Goal: Information Seeking & Learning: Stay updated

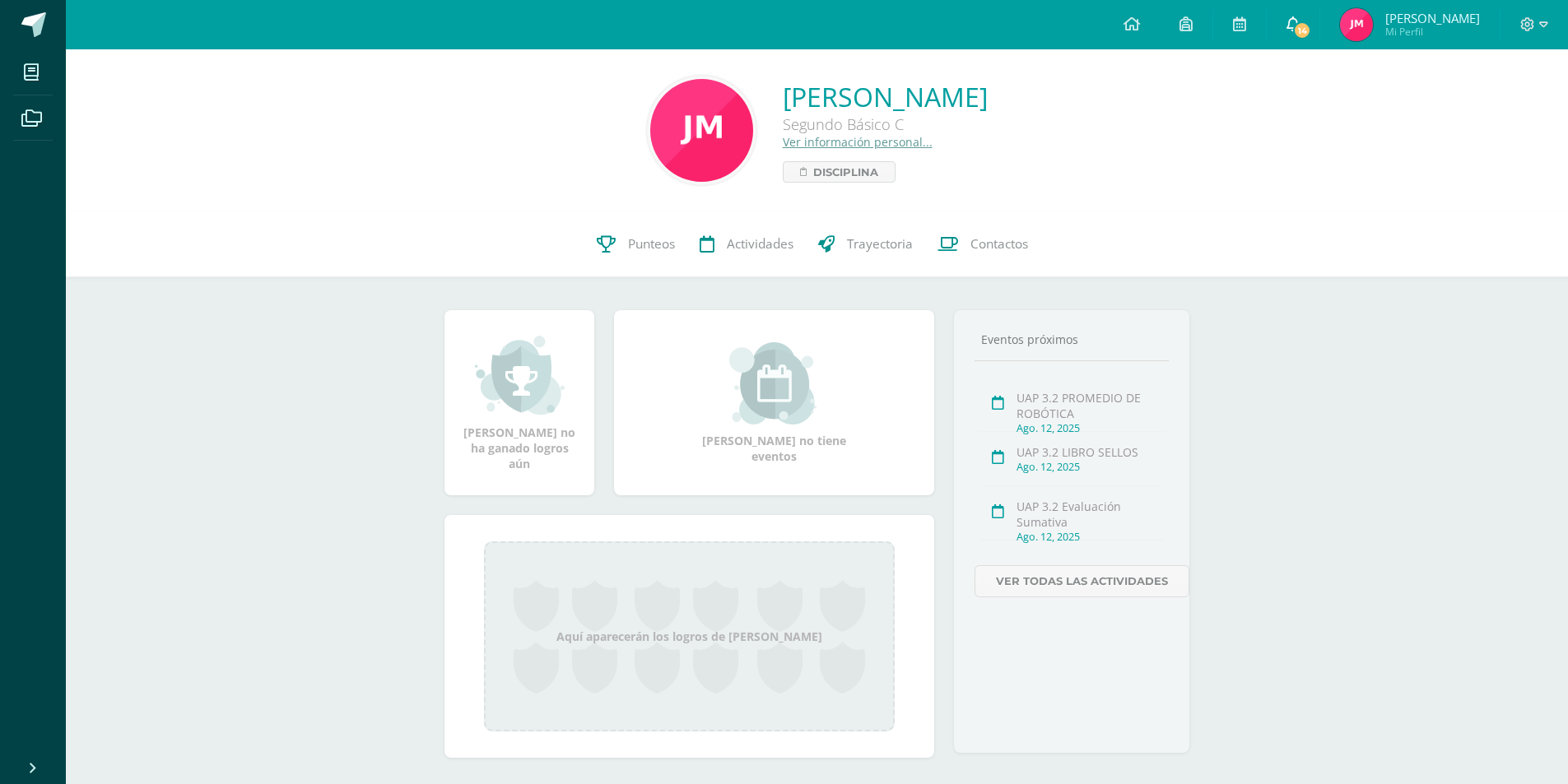
click at [1311, 33] on span "14" at bounding box center [1302, 30] width 18 height 18
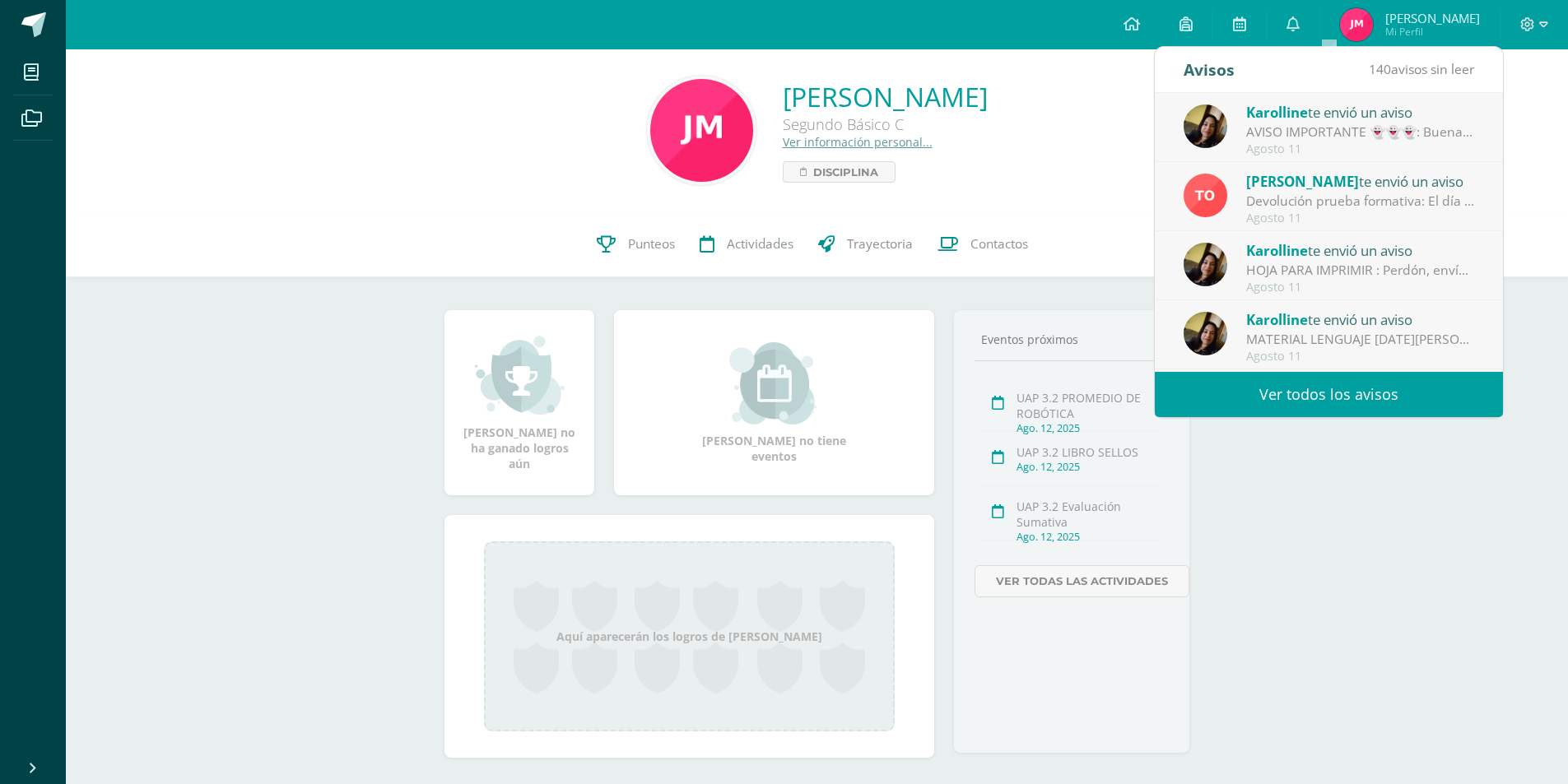
click at [1370, 132] on div "AVISO IMPORTANTE 👻👻👻: Buenas tardes chicos!! No olviden trabajar en plataforma …" at bounding box center [1360, 132] width 229 height 19
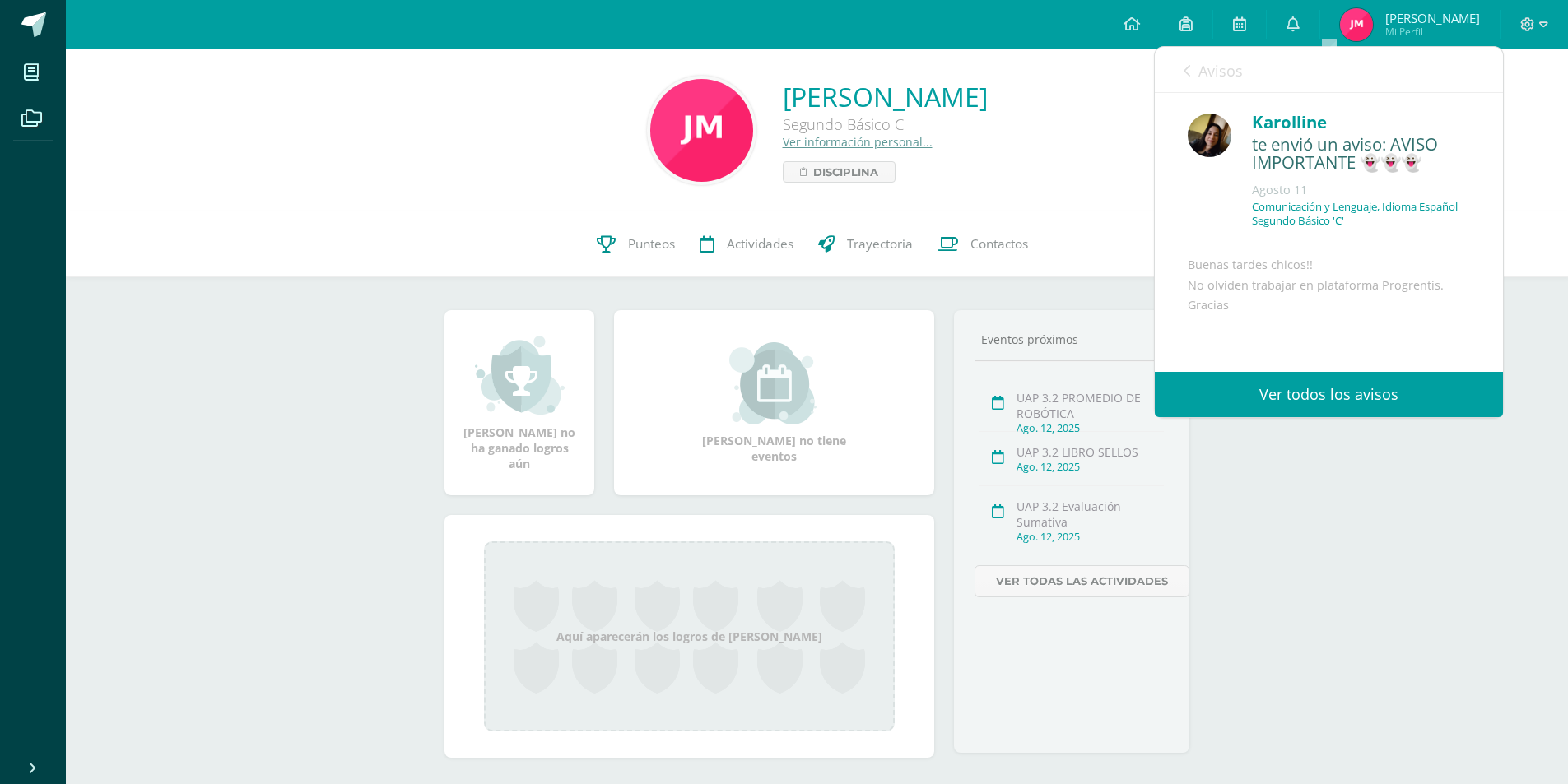
click at [1328, 397] on link "Ver todos los avisos" at bounding box center [1329, 394] width 348 height 45
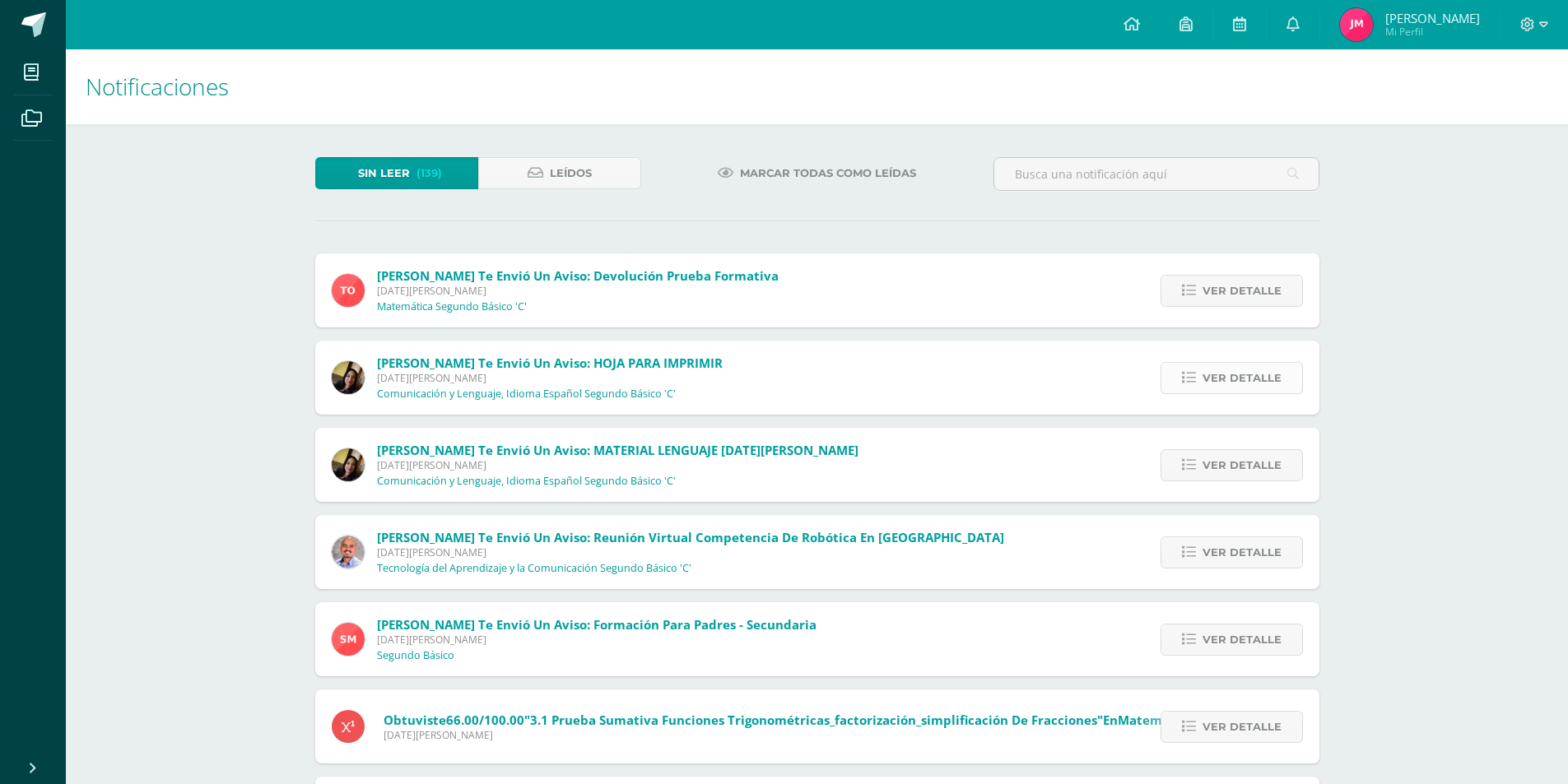
click at [1218, 386] on span "Ver detalle" at bounding box center [1242, 379] width 79 height 31
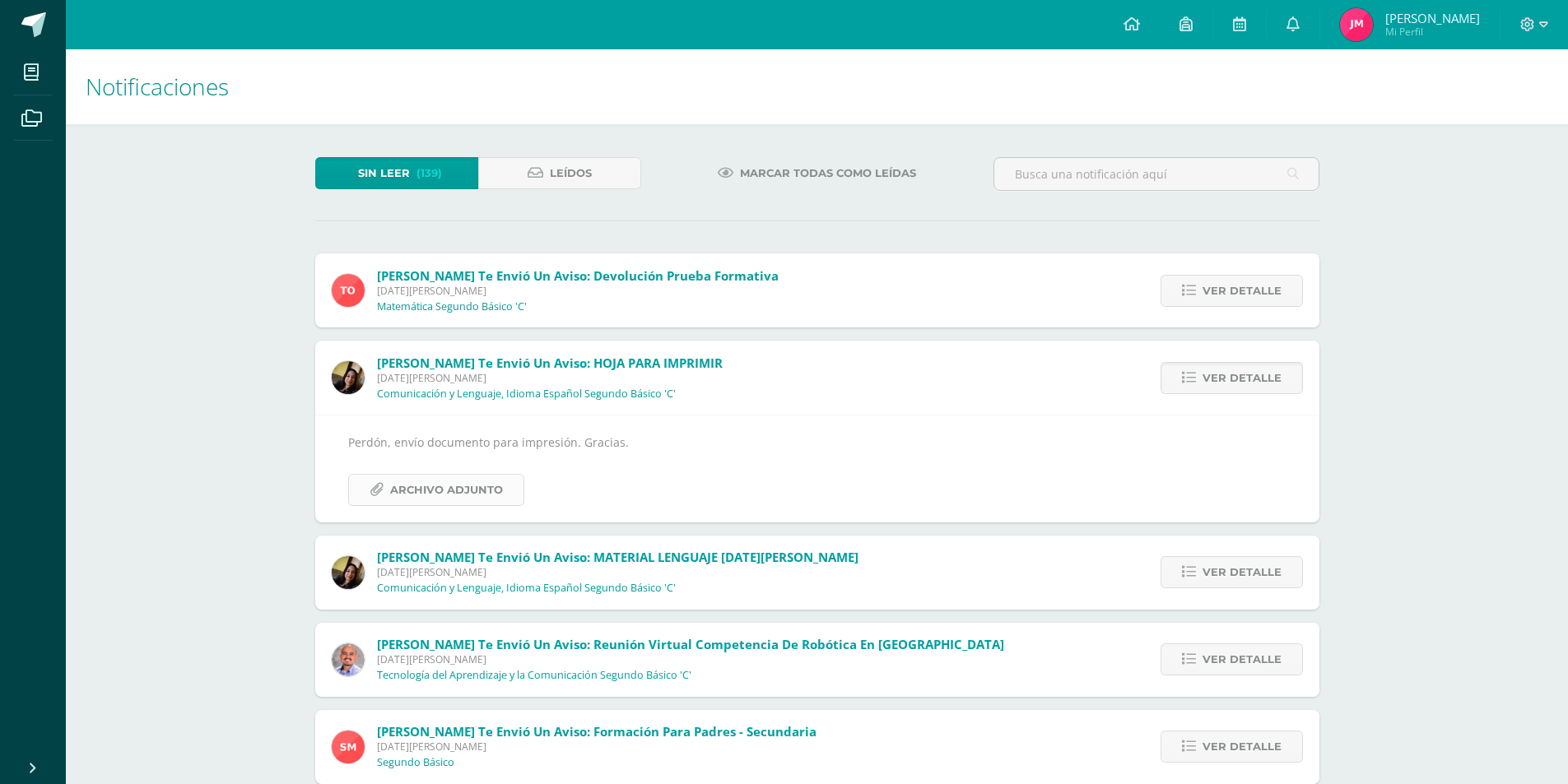
click at [477, 491] on span "Archivo Adjunto" at bounding box center [446, 490] width 113 height 31
click at [1234, 308] on div "Ver detalle" at bounding box center [1228, 290] width 183 height 74
click at [1233, 307] on div "Ver detalle" at bounding box center [1228, 290] width 183 height 74
click at [1226, 301] on span "Ver detalle" at bounding box center [1242, 291] width 79 height 31
